Goal: Information Seeking & Learning: Learn about a topic

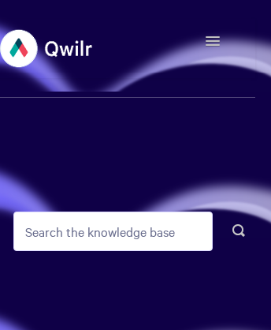
scroll to position [8, 0]
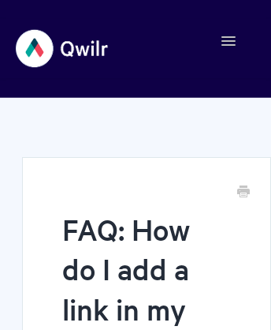
click at [62, 48] on img at bounding box center [63, 48] width 94 height 59
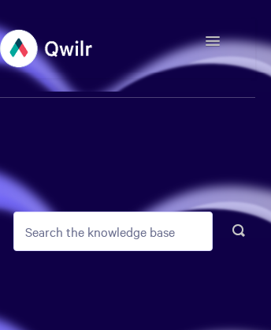
scroll to position [8, 0]
